Goal: Task Accomplishment & Management: Manage account settings

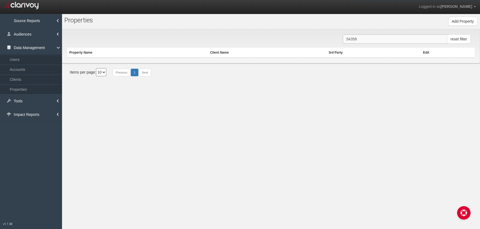
click at [388, 40] on input "54358" at bounding box center [395, 39] width 104 height 9
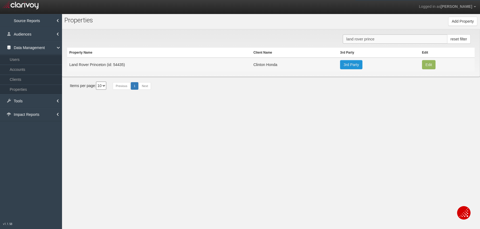
type input "land rover prince"
click at [355, 64] on link "3rd Party" at bounding box center [351, 64] width 22 height 9
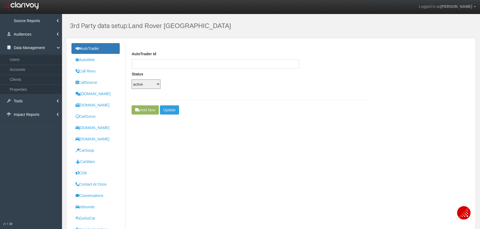
scroll to position [17, 0]
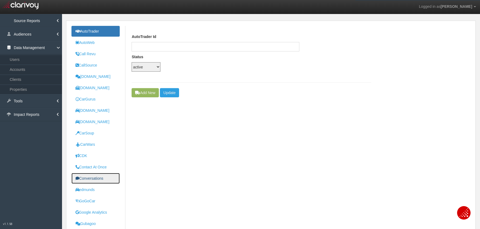
click at [91, 179] on uib-tab-heading "Conversations" at bounding box center [90, 179] width 28 height 4
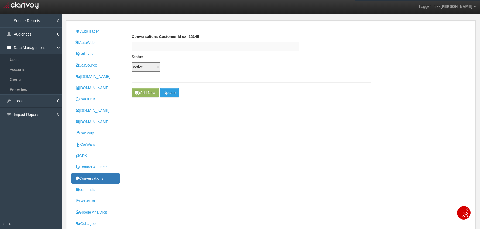
click at [158, 44] on input "text" at bounding box center [216, 46] width 168 height 9
paste input "373067"
type input "373067"
click at [175, 93] on button "Update" at bounding box center [169, 92] width 19 height 9
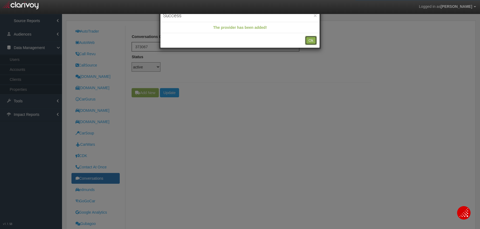
click at [306, 42] on button "Ok" at bounding box center [311, 40] width 12 height 9
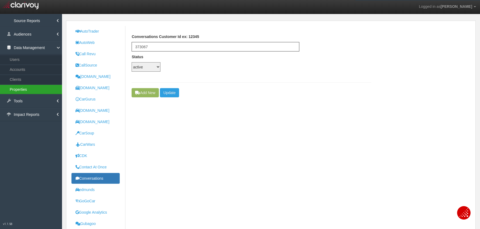
click at [23, 91] on link "Properties" at bounding box center [31, 90] width 62 height 10
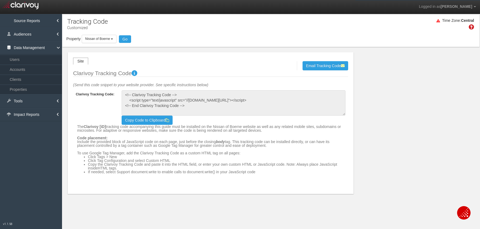
select select "object:4767"
click at [95, 40] on span "Nissan of Boerne" at bounding box center [97, 39] width 25 height 4
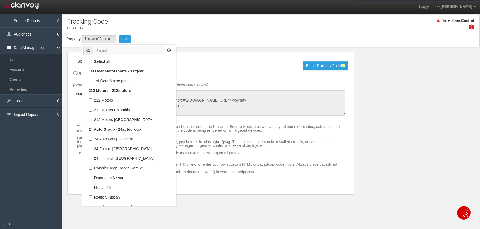
scroll to position [58835, 0]
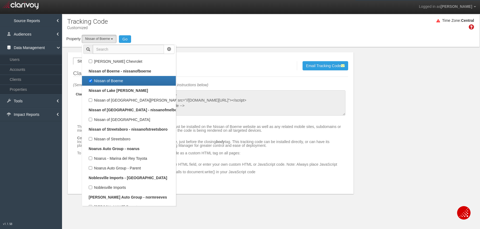
type input "b"
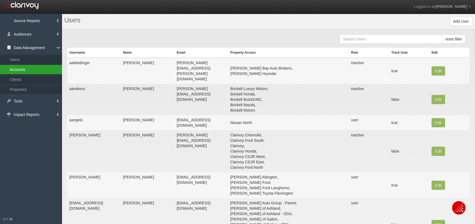
click at [23, 69] on link "Accounts" at bounding box center [31, 70] width 62 height 10
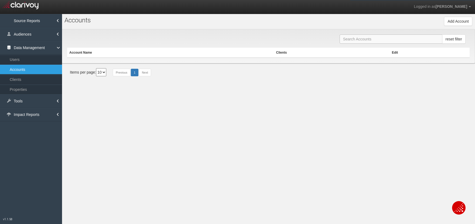
click at [348, 39] on input "text" at bounding box center [391, 39] width 103 height 9
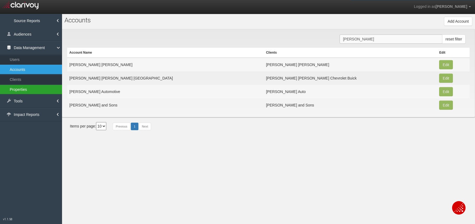
type input "[PERSON_NAME]"
click at [31, 93] on link "Properties" at bounding box center [31, 90] width 62 height 10
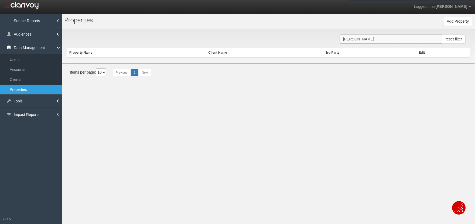
click at [377, 41] on input "[PERSON_NAME]" at bounding box center [391, 39] width 103 height 9
click at [377, 41] on input "Biggers" at bounding box center [391, 39] width 103 height 9
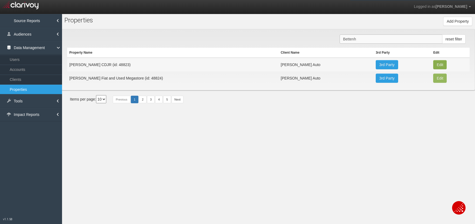
type input "Bettenh"
click at [440, 66] on button "Edit" at bounding box center [439, 64] width 13 height 9
type input "[PERSON_NAME] CDJR"
type input "48823"
type input "5540a9ba238146b99a79f450798f749134a75938"
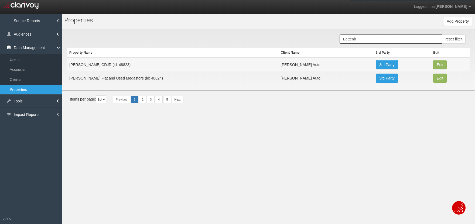
select select "5cd1d83621fe692aa2c917de"
select select "string:USD"
type input "8355 W 159th St."
type input "Tinley Park"
type input "IL"
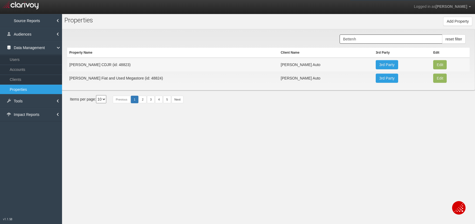
type input "60477"
type input "41.60120939999999"
type input "-87.82287930000001"
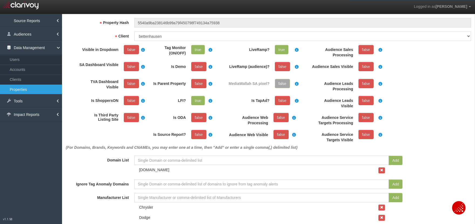
scroll to position [43, 0]
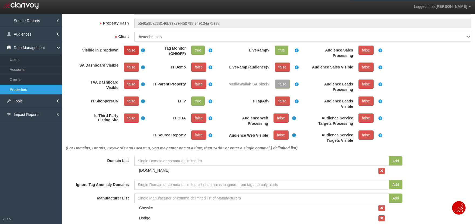
click at [134, 49] on link "false" at bounding box center [131, 50] width 15 height 9
click at [204, 135] on link "false" at bounding box center [198, 135] width 15 height 9
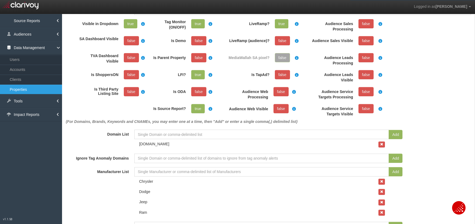
scroll to position [0, 0]
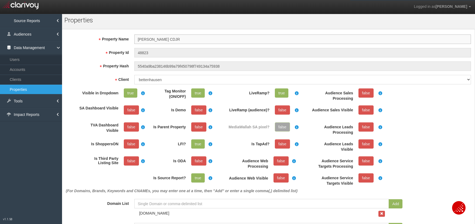
click at [193, 42] on input "[PERSON_NAME] CDJR" at bounding box center [302, 39] width 337 height 9
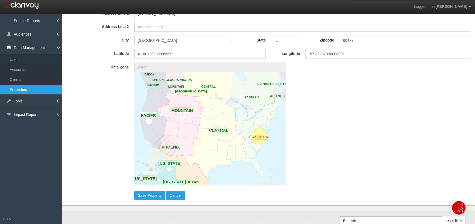
scroll to position [323, 0]
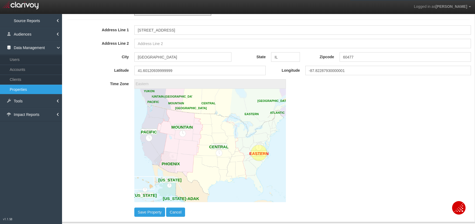
type input "Bettenhausen CDJR Tinley Park"
click at [206, 142] on image at bounding box center [210, 146] width 152 height 114
click at [217, 149] on circle at bounding box center [219, 146] width 16 height 16
type input "America/Chicago"
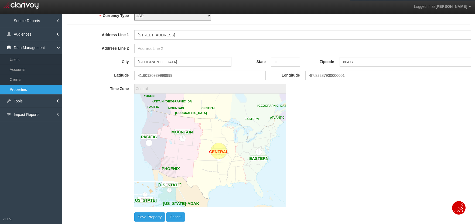
scroll to position [319, 0]
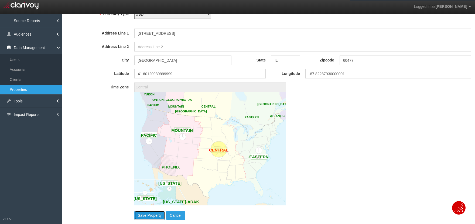
click at [149, 218] on button "Save Property" at bounding box center [149, 215] width 31 height 9
type input "America/New_York"
select select "?"
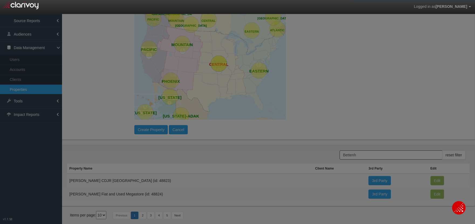
scroll to position [0, 0]
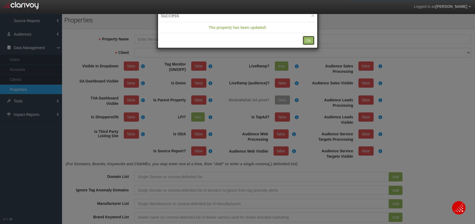
drag, startPoint x: 307, startPoint y: 40, endPoint x: 323, endPoint y: 36, distance: 16.1
click at [307, 40] on button "Ok" at bounding box center [309, 40] width 12 height 9
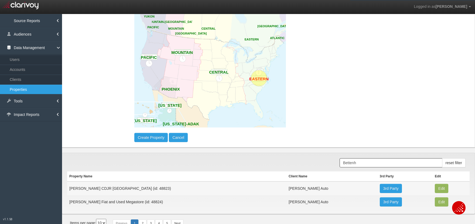
scroll to position [314, 0]
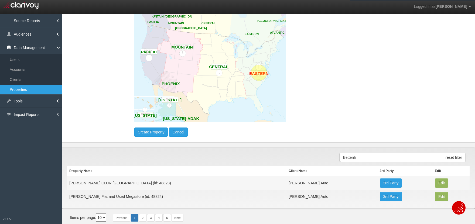
click at [181, 134] on button "Cancel" at bounding box center [178, 132] width 19 height 9
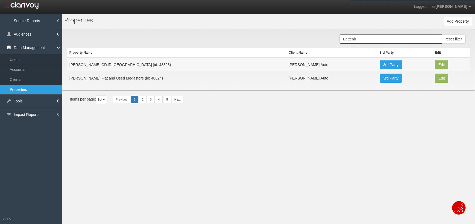
scroll to position [5, 0]
click at [136, 66] on td "Bettenhausen CDJR Tinley Park (id: 48823)" at bounding box center [176, 65] width 219 height 14
copy td "48823"
click at [136, 63] on td "Bettenhausen CDJR Tinley Park (id: 48823)" at bounding box center [176, 65] width 219 height 14
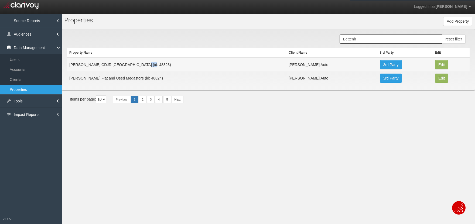
click at [136, 63] on td "Bettenhausen CDJR Tinley Park (id: 48823)" at bounding box center [176, 65] width 219 height 14
copy td "48823"
click at [150, 78] on td "Bettenhausen Fiat and Used Megastore (id: 48824)" at bounding box center [176, 78] width 219 height 13
copy td "48824"
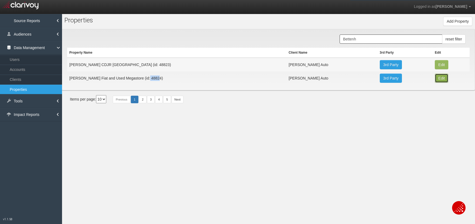
click at [437, 69] on button "Edit" at bounding box center [441, 64] width 13 height 9
type input "[PERSON_NAME] Fiat and Used Megastore"
type input "48824"
type input "416e372e072614bfcc9f8ef208391131a8a2423f"
select select "5cd1d83621fe692aa2c917de"
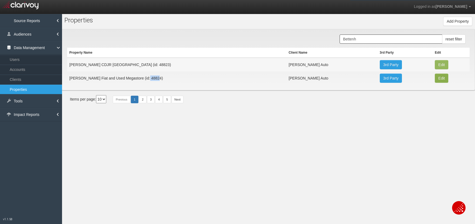
select select "string:USD"
type input "15941 S 94th Ave."
type input "Orland Park"
type input "IL"
type input "60462"
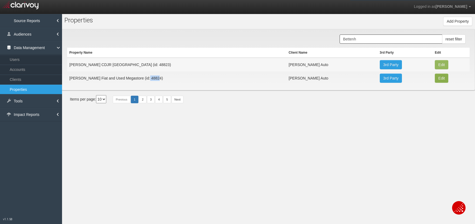
type input "41.5999355"
type input "-87.84728869999998"
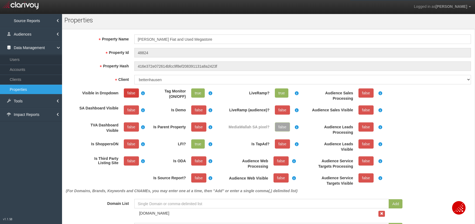
drag, startPoint x: 134, startPoint y: 93, endPoint x: 135, endPoint y: 95, distance: 2.9
click at [134, 93] on link "false" at bounding box center [131, 93] width 15 height 9
click at [197, 177] on link "false" at bounding box center [198, 178] width 15 height 9
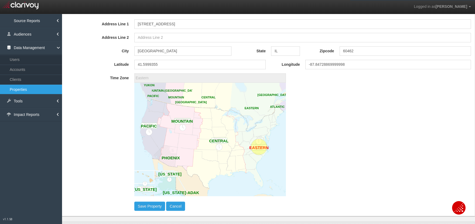
scroll to position [288, 0]
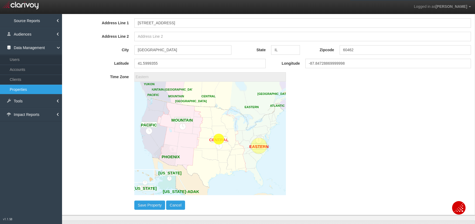
click at [225, 138] on circle at bounding box center [219, 139] width 16 height 16
type input "America/Chicago"
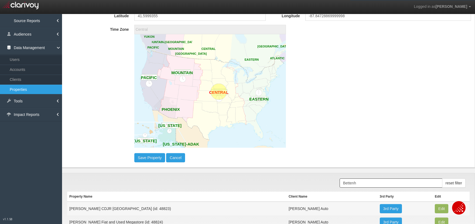
scroll to position [336, 0]
click at [143, 159] on button "Save Property" at bounding box center [149, 157] width 31 height 9
type input "America/New_York"
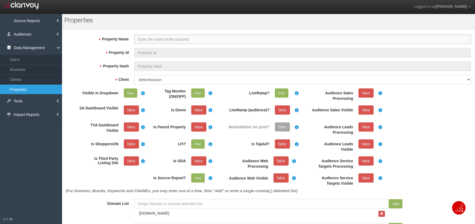
select select "?"
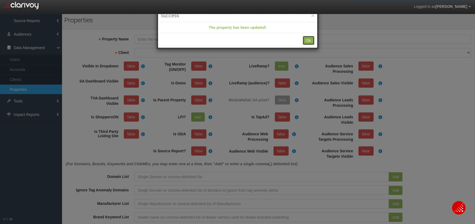
click at [312, 38] on button "Ok" at bounding box center [309, 40] width 12 height 9
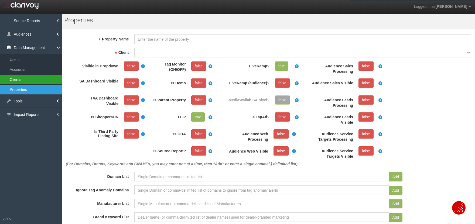
click at [32, 82] on link "Clients" at bounding box center [31, 80] width 62 height 10
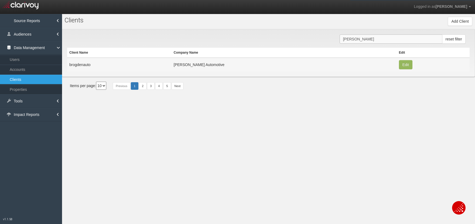
click at [346, 41] on input "brogden" at bounding box center [391, 39] width 103 height 9
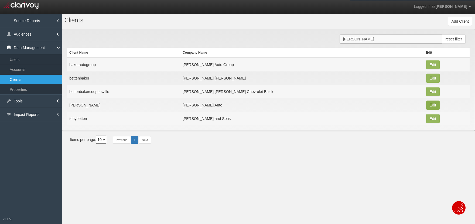
type input "betten"
click at [426, 69] on button "Edit" at bounding box center [432, 64] width 13 height 9
type input "bettenhausen"
type input "2798424fdb9e88839dbc1d6f9b51fd72eb07769c"
type input "409"
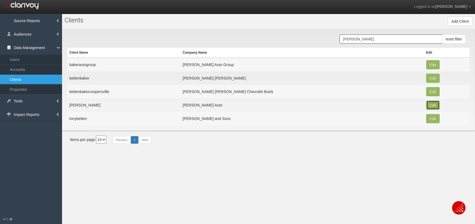
type input "Bettenhausen Auto"
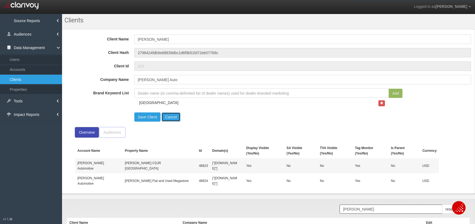
click at [173, 118] on button "Cancel" at bounding box center [171, 117] width 19 height 9
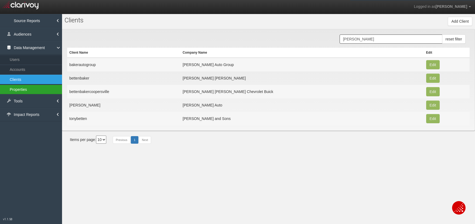
click at [23, 92] on link "Properties" at bounding box center [31, 90] width 62 height 10
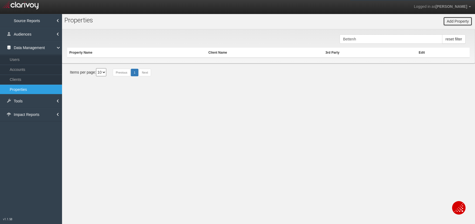
click at [453, 23] on button "Add Property" at bounding box center [457, 21] width 29 height 9
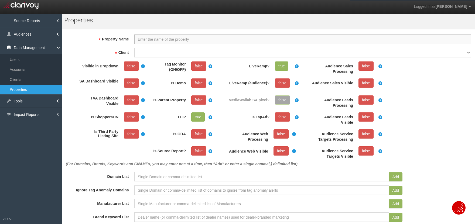
click at [169, 41] on input "Property Name" at bounding box center [302, 39] width 337 height 9
paste input "Bettenhausen CDJR Lockport"
type input "Bettenhausen CDJR Lockport"
click at [151, 53] on select "1stgear 212motors 24autogroup 401group 405motors 44automart 503autos a-b aaaohi…" at bounding box center [302, 52] width 337 height 9
select select "5cd1d83621fe692aa2c917de"
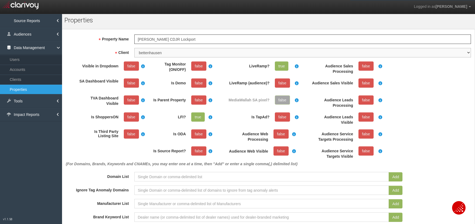
click at [134, 48] on select "1stgear 212motors 24autogroup 401group 405motors 44automart 503autos a-b aaaohi…" at bounding box center [302, 52] width 337 height 9
drag, startPoint x: 135, startPoint y: 66, endPoint x: 203, endPoint y: 63, distance: 68.3
click at [138, 65] on link "false" at bounding box center [131, 66] width 15 height 9
click at [205, 63] on link "false" at bounding box center [198, 66] width 15 height 9
drag, startPoint x: 200, startPoint y: 148, endPoint x: 207, endPoint y: 150, distance: 7.4
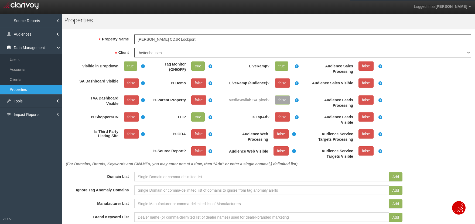
click at [200, 148] on link "false" at bounding box center [198, 151] width 15 height 9
click at [199, 178] on input at bounding box center [261, 176] width 255 height 9
paste input "https://www.cdjroflockport.com/"
type input "https://www.cdjroflockport.com/"
drag, startPoint x: 392, startPoint y: 180, endPoint x: 383, endPoint y: 174, distance: 11.1
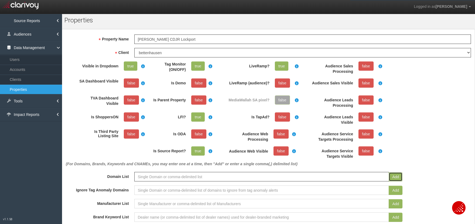
click at [392, 179] on button "Add" at bounding box center [396, 176] width 14 height 9
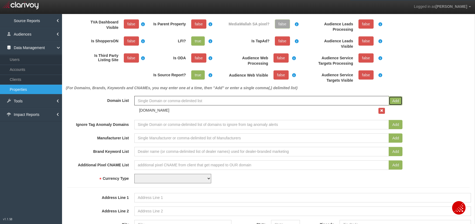
scroll to position [103, 0]
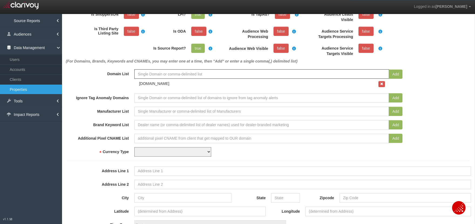
click at [148, 152] on select "USD CAD" at bounding box center [172, 151] width 77 height 9
select select "string:USD"
click at [134, 147] on select "USD CAD" at bounding box center [172, 151] width 77 height 9
click at [183, 171] on input "Address Line 1" at bounding box center [302, 171] width 337 height 9
paste input "16471 W. 159th St., Lockport, IL 60441"
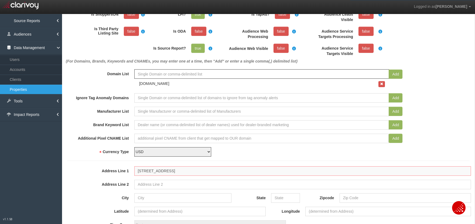
click at [193, 172] on input "16471 W. 159th St., Lockport, IL 60441" at bounding box center [302, 171] width 337 height 9
type input "16471 W. 159th St., Lockport, IL"
click at [352, 200] on input "Zipcode" at bounding box center [405, 198] width 131 height 9
paste input "60441"
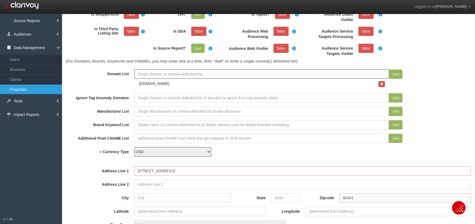
type input "60441"
click at [191, 172] on input "16471 W. 159th St., Lockport, IL" at bounding box center [302, 171] width 337 height 9
type input "16471 W. 159th St., Lockport,"
click at [283, 199] on input "State" at bounding box center [285, 198] width 29 height 9
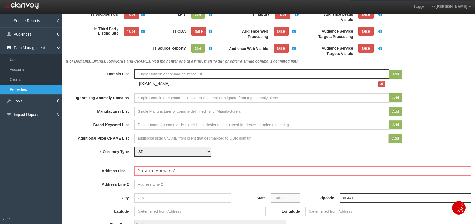
paste input "IL"
type input "IL"
click at [182, 172] on input "16471 W. 159th St., Lockport," at bounding box center [302, 171] width 337 height 9
type input "16471 W. 159th St.,,"
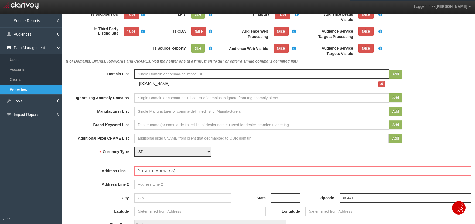
click at [175, 203] on form "Property Name Bettenhausen CDJR Lockport Property Id Property Hash Client 1stge…" at bounding box center [268, 145] width 403 height 426
click at [177, 201] on input "City" at bounding box center [182, 198] width 97 height 9
paste input "Lockport"
type input "Lockport"
click at [179, 173] on input "16471 W. 159th St.,," at bounding box center [302, 171] width 337 height 9
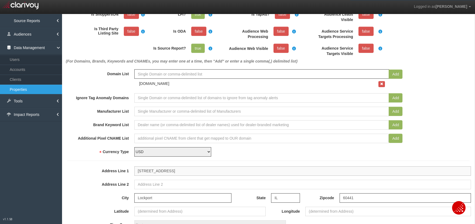
click at [158, 171] on input "16471 W. 159th St." at bounding box center [302, 171] width 337 height 9
type input "16471 W. 159th St."
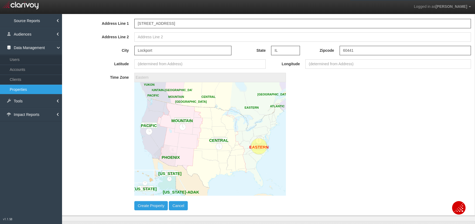
scroll to position [259, 0]
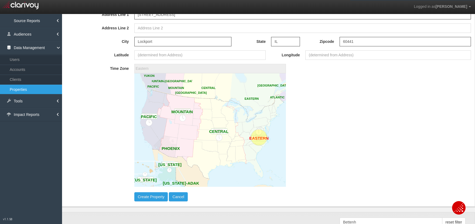
type input "41.595286"
type input "-88.01987659999999"
drag, startPoint x: 318, startPoint y: 161, endPoint x: 244, endPoint y: 148, distance: 75.6
click at [313, 161] on time-zone-map "UTC ALASKA-ADAK YUKON PACIFIC ATLANTIC MOUNTAIN MOUNTAIN-BC NEWFOUNDLAND PHOENI…" at bounding box center [302, 130] width 337 height 115
click at [212, 135] on circle at bounding box center [219, 131] width 16 height 16
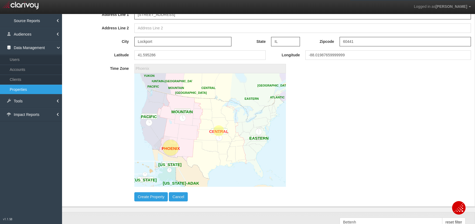
type input "America/Chicago"
click at [154, 196] on button "Create Property" at bounding box center [151, 196] width 34 height 9
type input "America/New_York"
select select "?"
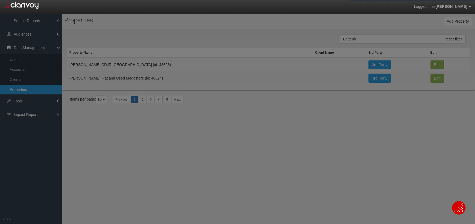
scroll to position [0, 0]
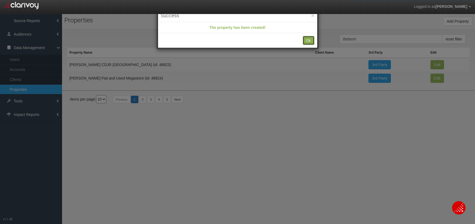
click at [307, 42] on button "Ok" at bounding box center [309, 40] width 12 height 9
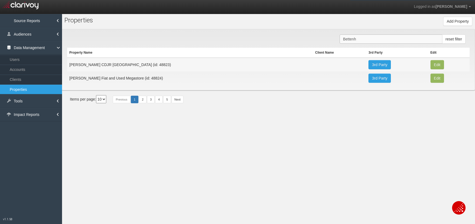
click at [365, 38] on input "Bettenh" at bounding box center [391, 39] width 103 height 9
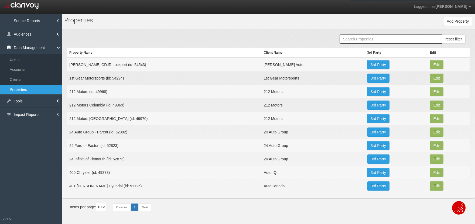
click at [131, 63] on td "Bettenhausen CDJR Lockport (id: 54543)" at bounding box center [164, 65] width 195 height 14
copy td "54543"
drag, startPoint x: 455, startPoint y: 21, endPoint x: 360, endPoint y: 17, distance: 94.8
click at [455, 21] on button "Add Property" at bounding box center [457, 21] width 29 height 9
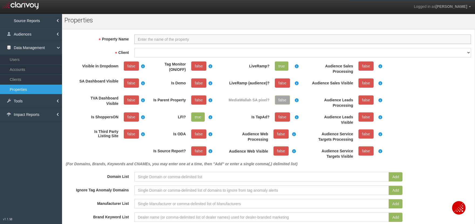
click at [219, 39] on input "Property Name" at bounding box center [302, 39] width 337 height 9
type input "Bettenhasusen Automotive - Parent"
click at [150, 55] on select "1stgear 212motors 24autogroup 401group 405motors 44automart 503autos a-b aaaohi…" at bounding box center [302, 52] width 337 height 9
select select "5cd1d83621fe692aa2c917de"
click at [134, 48] on select "1stgear 212motors 24autogroup 401group 405motors 44automart 503autos a-b aaaohi…" at bounding box center [302, 52] width 337 height 9
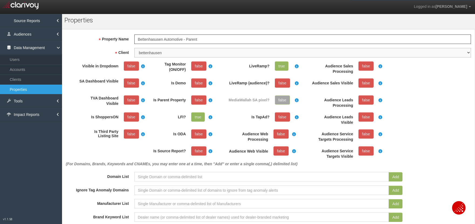
scroll to position [0, 0]
click at [196, 100] on link "false" at bounding box center [198, 99] width 15 height 9
click at [200, 65] on link "false" at bounding box center [198, 65] width 15 height 9
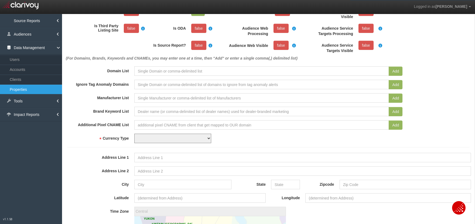
scroll to position [107, 0]
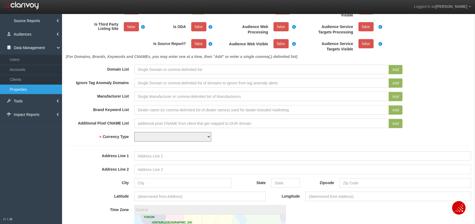
click at [183, 137] on select "USD CAD" at bounding box center [172, 136] width 77 height 9
select select "string:USD"
click at [134, 132] on select "USD CAD" at bounding box center [172, 136] width 77 height 9
click at [187, 156] on input "Address Line 1" at bounding box center [302, 155] width 337 height 9
paste input "bettenhausenautomotive.com"
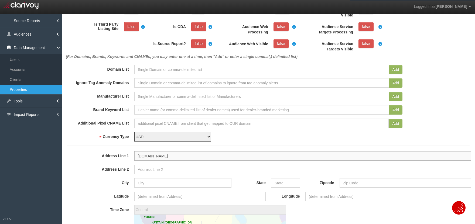
type input "bettenhausenautomotive.com"
drag, startPoint x: 74, startPoint y: 157, endPoint x: 82, endPoint y: 156, distance: 8.2
click at [74, 157] on label "Address Line 1" at bounding box center [97, 154] width 69 height 7
click at [134, 157] on input "bettenhausenautomotive.com" at bounding box center [302, 155] width 337 height 9
drag, startPoint x: 179, startPoint y: 156, endPoint x: 107, endPoint y: 150, distance: 72.4
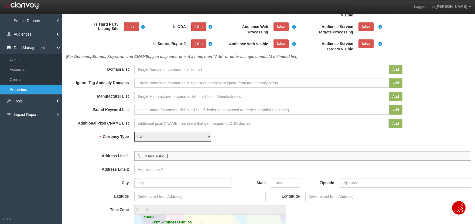
click at [107, 150] on form "Property Name Bettenhasusen Automotive - Parent Property Id Property Hash Clien…" at bounding box center [268, 135] width 403 height 416
click at [184, 70] on input at bounding box center [261, 69] width 255 height 9
paste input "bettenhausenautomotive.com"
type input "bettenhausenautomotive.com"
click at [396, 69] on button "Add" at bounding box center [396, 69] width 14 height 9
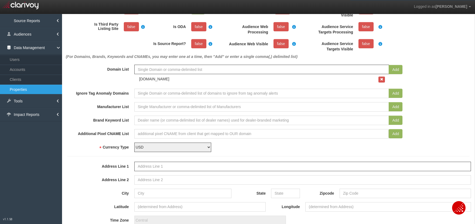
click at [449, 77] on div "Domain List Add bettenhausenautomotive.com" at bounding box center [268, 75] width 411 height 20
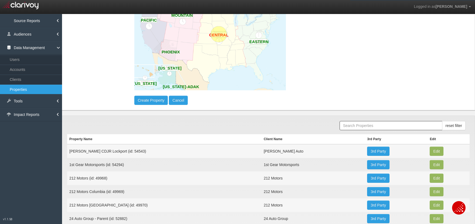
scroll to position [371, 0]
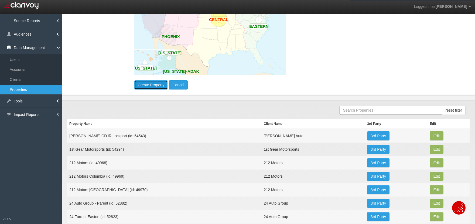
click at [156, 86] on button "Create Property" at bounding box center [151, 84] width 34 height 9
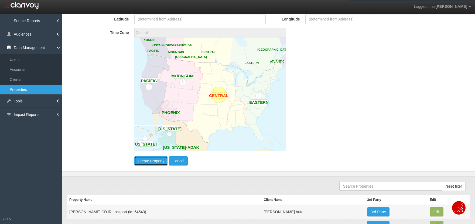
scroll to position [435, 0]
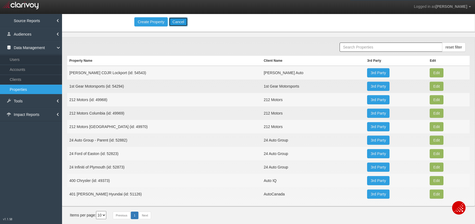
click at [184, 20] on button "Cancel" at bounding box center [178, 21] width 19 height 9
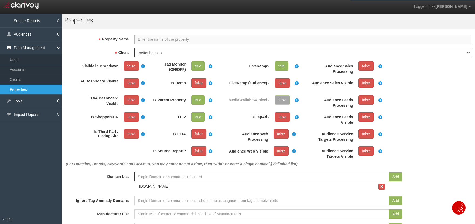
select select "?"
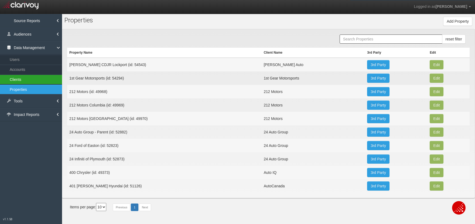
click at [29, 80] on link "Clients" at bounding box center [31, 80] width 62 height 10
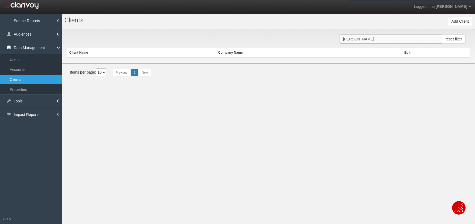
click at [361, 42] on input "betten" at bounding box center [391, 39] width 103 height 9
paste input "Defouwauto"
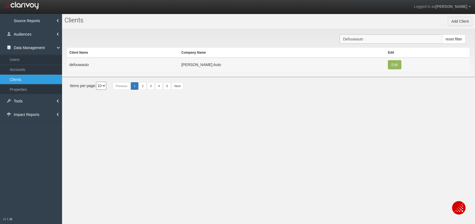
type input "Defouwauto"
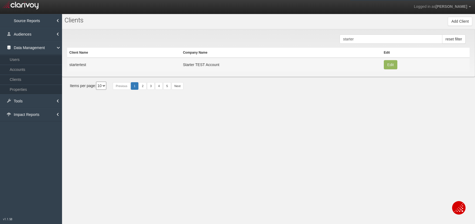
drag, startPoint x: 30, startPoint y: 87, endPoint x: 112, endPoint y: 84, distance: 82.4
click at [32, 86] on link "Properties" at bounding box center [31, 90] width 62 height 10
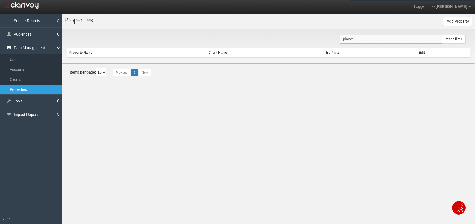
click at [360, 41] on input "planet" at bounding box center [391, 39] width 103 height 9
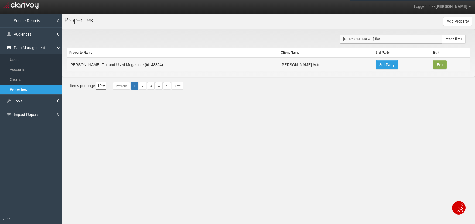
type input "bettenhausen fiat"
click at [434, 65] on button "Edit" at bounding box center [439, 64] width 13 height 9
type input "[PERSON_NAME] Fiat and Used Megastore"
type input "48824"
type input "416e372e072614bfcc9f8ef208391131a8a2423f"
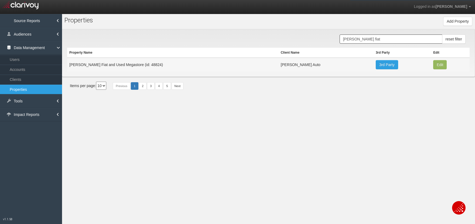
select select "5cd1d83621fe692aa2c917de"
select select "string:USD"
type input "[STREET_ADDRESS]"
type input "[GEOGRAPHIC_DATA]"
type input "IL"
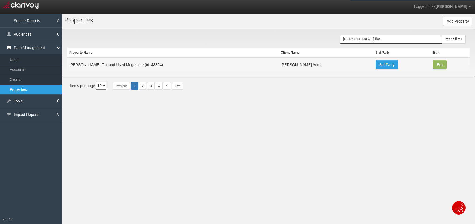
type input "60462"
type input "41.5999355"
type input "-87.84728869999998"
type input "America/[GEOGRAPHIC_DATA]"
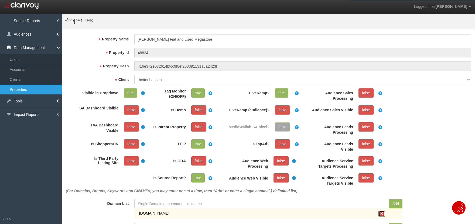
click at [384, 215] on button "button" at bounding box center [382, 214] width 6 height 6
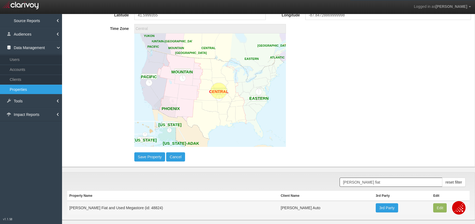
scroll to position [350, 0]
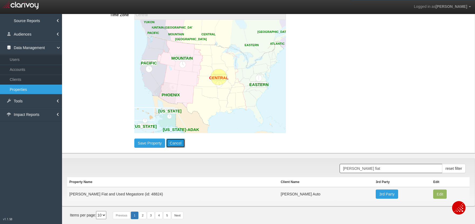
click at [178, 144] on button "Cancel" at bounding box center [175, 143] width 19 height 9
type input "America/New_York"
select select "?"
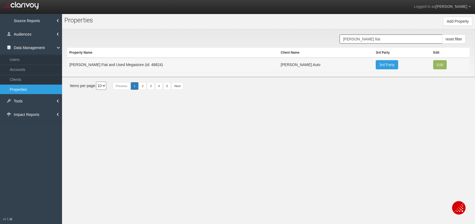
scroll to position [0, 0]
